Goal: Transaction & Acquisition: Purchase product/service

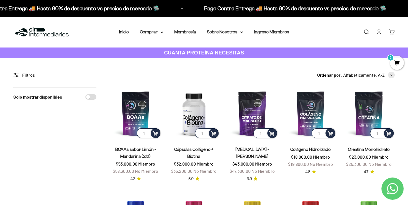
click at [380, 31] on link "Iniciar sesión" at bounding box center [379, 32] width 6 height 6
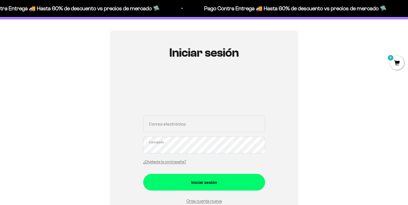
scroll to position [55, 0]
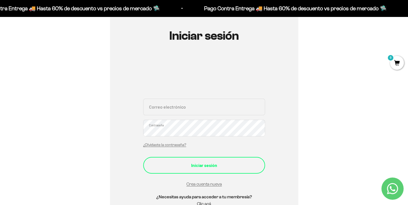
type input "[EMAIL_ADDRESS][DOMAIN_NAME]"
click at [221, 170] on button "Iniciar sesión" at bounding box center [204, 165] width 122 height 17
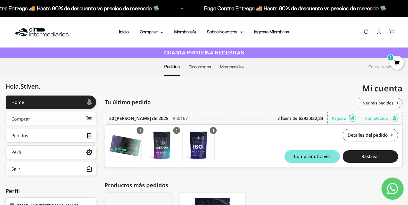
click at [37, 117] on link "Comprar" at bounding box center [51, 119] width 91 height 14
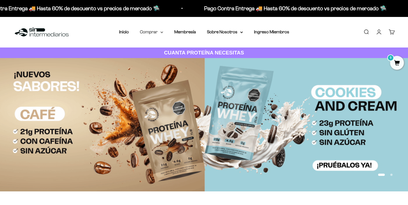
click at [162, 33] on icon at bounding box center [162, 32] width 2 height 1
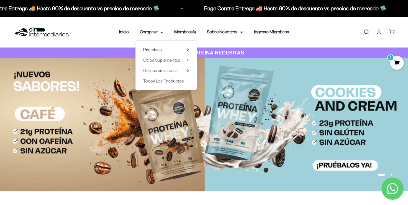
click at [184, 49] on summary "Proteínas" at bounding box center [166, 49] width 46 height 7
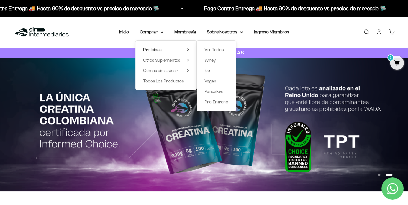
click at [207, 71] on span "Iso" at bounding box center [208, 70] width 6 height 5
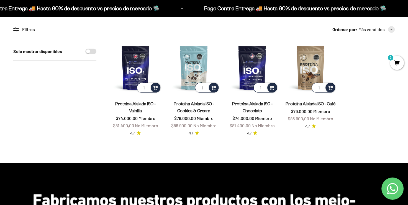
scroll to position [55, 0]
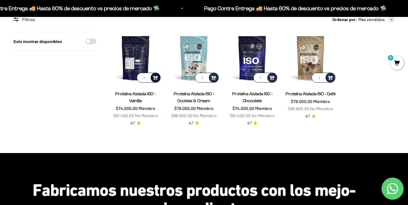
click at [156, 78] on span at bounding box center [155, 77] width 5 height 6
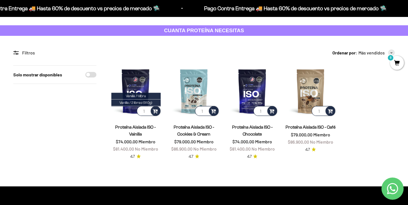
scroll to position [0, 0]
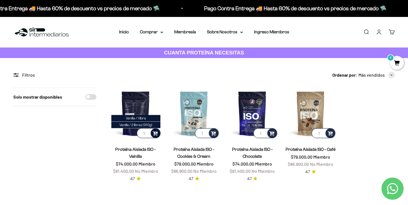
click at [155, 134] on span at bounding box center [155, 132] width 5 height 6
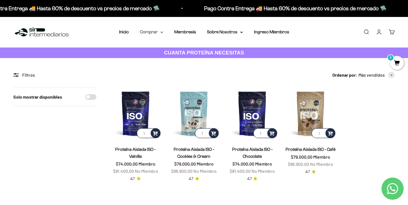
click at [159, 33] on summary "Comprar" at bounding box center [151, 31] width 23 height 7
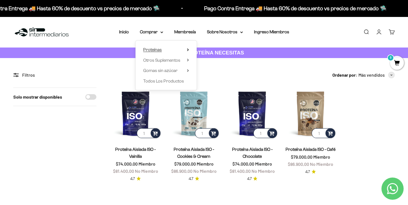
click at [156, 48] on span "Proteínas" at bounding box center [152, 49] width 19 height 5
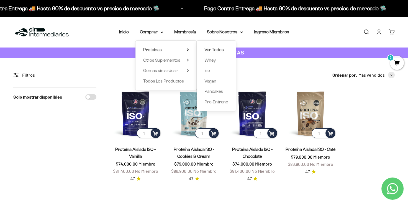
click at [214, 50] on span "Ver Todos" at bounding box center [214, 49] width 19 height 5
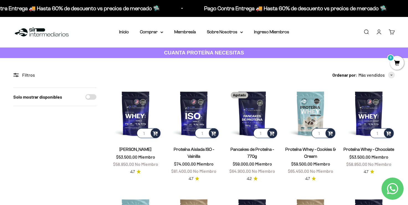
click at [394, 34] on link "Carrito 0" at bounding box center [392, 32] width 6 height 6
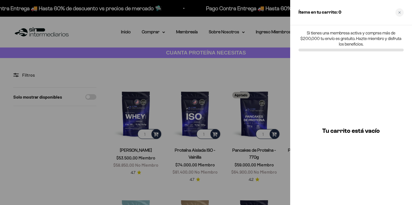
click at [177, 37] on div at bounding box center [206, 102] width 412 height 205
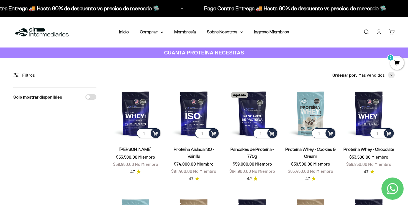
click at [399, 64] on span "0" at bounding box center [397, 63] width 14 height 14
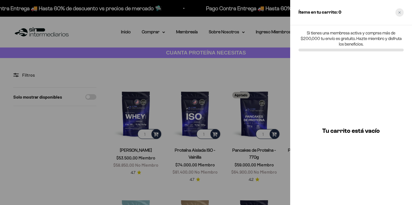
click at [402, 12] on div "Close cart" at bounding box center [400, 12] width 8 height 8
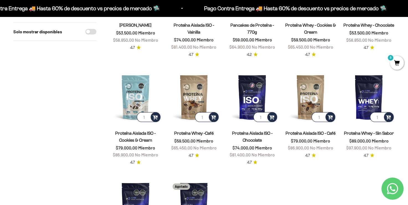
scroll to position [111, 0]
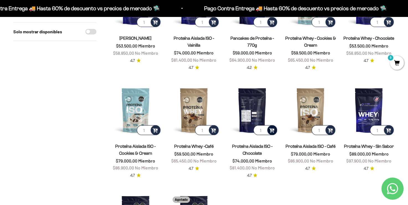
click at [272, 130] on span at bounding box center [271, 129] width 5 height 6
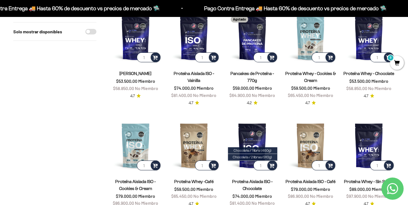
scroll to position [28, 0]
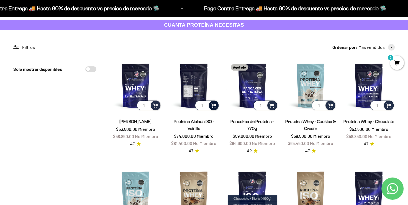
click at [216, 106] on span at bounding box center [213, 105] width 5 height 6
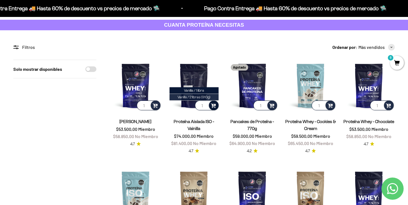
click at [203, 96] on span "Vanilla / 2 libras (910g)" at bounding box center [194, 97] width 33 height 4
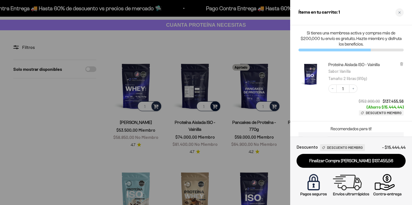
click at [270, 39] on div at bounding box center [206, 102] width 412 height 205
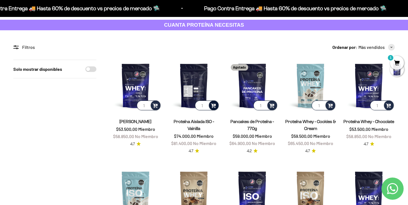
scroll to position [0, 0]
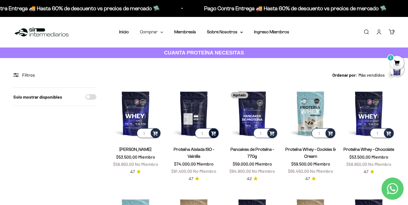
click at [158, 34] on summary "Comprar" at bounding box center [151, 31] width 23 height 7
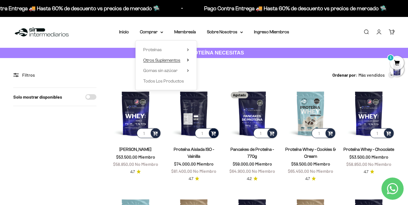
click at [185, 63] on summary "Otros Suplementos" at bounding box center [166, 60] width 46 height 7
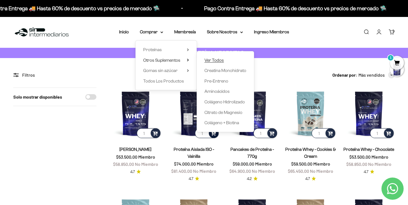
click at [216, 60] on span "Ver Todos" at bounding box center [214, 60] width 19 height 5
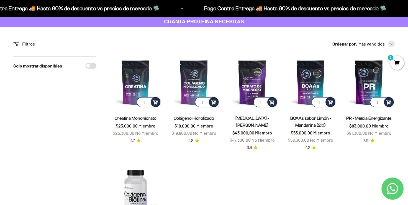
scroll to position [28, 0]
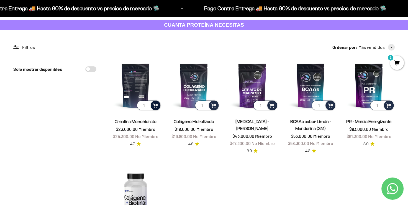
click at [155, 105] on span at bounding box center [155, 105] width 5 height 6
click at [134, 96] on span "100g" at bounding box center [135, 97] width 7 height 4
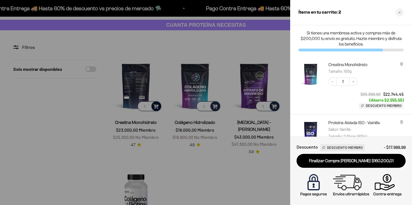
click at [273, 37] on div at bounding box center [206, 102] width 412 height 205
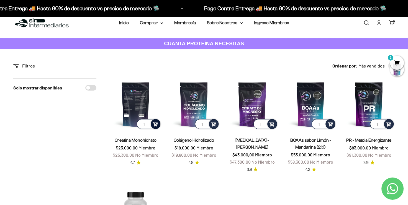
scroll to position [0, 0]
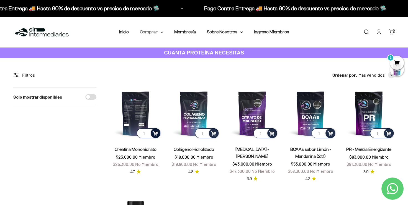
click at [150, 34] on summary "Comprar" at bounding box center [151, 31] width 23 height 7
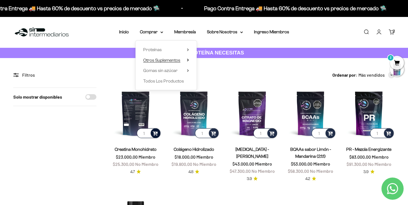
click at [185, 60] on summary "Otros Suplementos" at bounding box center [166, 60] width 46 height 7
click at [181, 73] on summary "Gomas sin azúcar" at bounding box center [166, 70] width 46 height 7
click at [164, 82] on span "Todos Los Productos" at bounding box center [163, 80] width 41 height 5
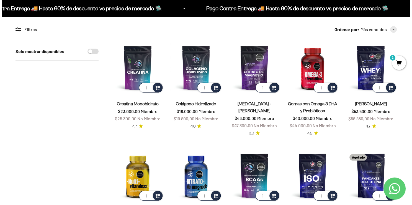
scroll to position [28, 0]
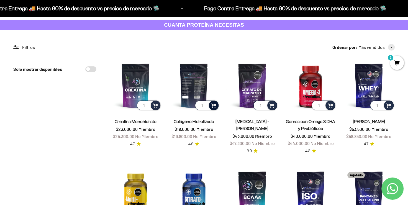
click at [214, 106] on span at bounding box center [213, 105] width 5 height 6
click at [195, 97] on span "300g" at bounding box center [194, 97] width 8 height 4
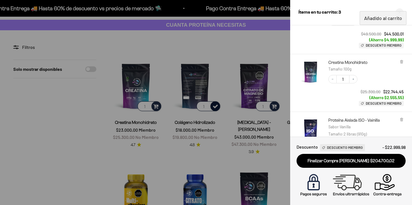
scroll to position [55, 0]
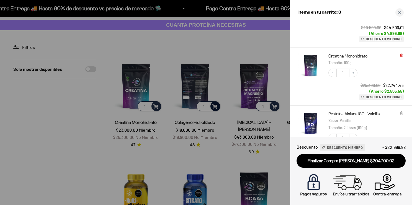
click at [403, 55] on icon at bounding box center [402, 55] width 2 height 3
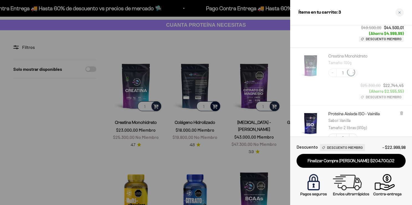
scroll to position [67, 0]
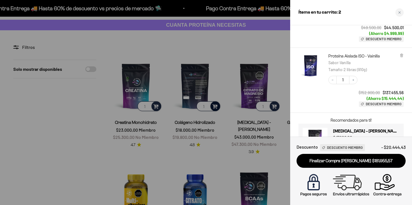
click at [158, 107] on div at bounding box center [206, 102] width 412 height 205
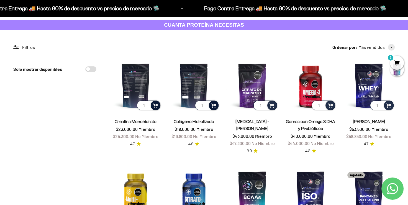
click at [157, 105] on span at bounding box center [155, 105] width 5 height 6
click at [136, 91] on span "300g" at bounding box center [136, 90] width 8 height 4
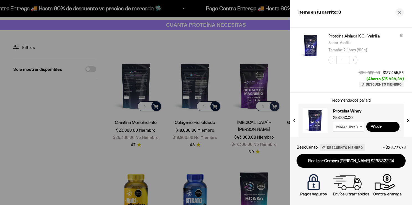
scroll to position [138, 0]
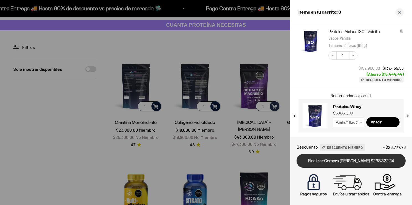
click at [365, 162] on link "Finalizar Compra Segura $238.322,24" at bounding box center [351, 161] width 109 height 14
